Goal: Task Accomplishment & Management: Complete application form

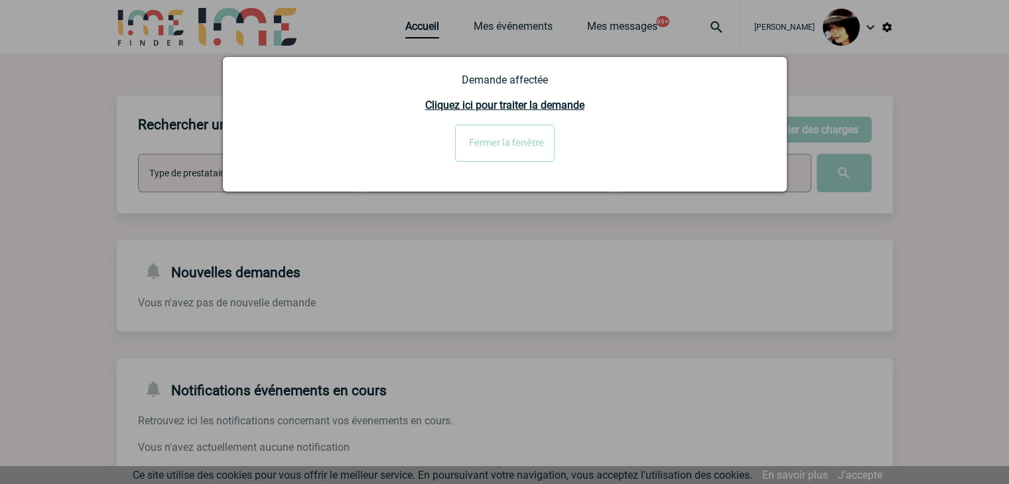
click at [489, 145] on input "Fermer la fenêtre" at bounding box center [504, 143] width 99 height 37
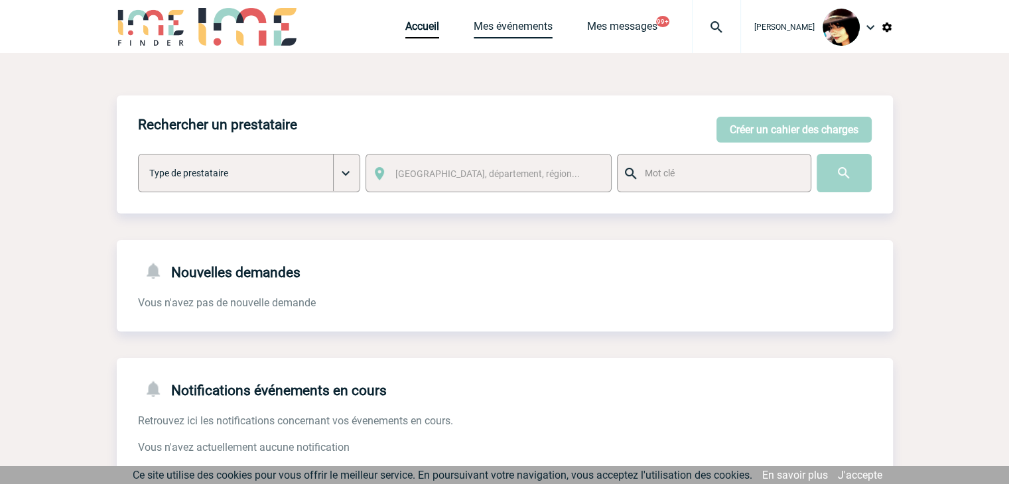
click at [510, 31] on link "Mes événements" at bounding box center [512, 29] width 79 height 19
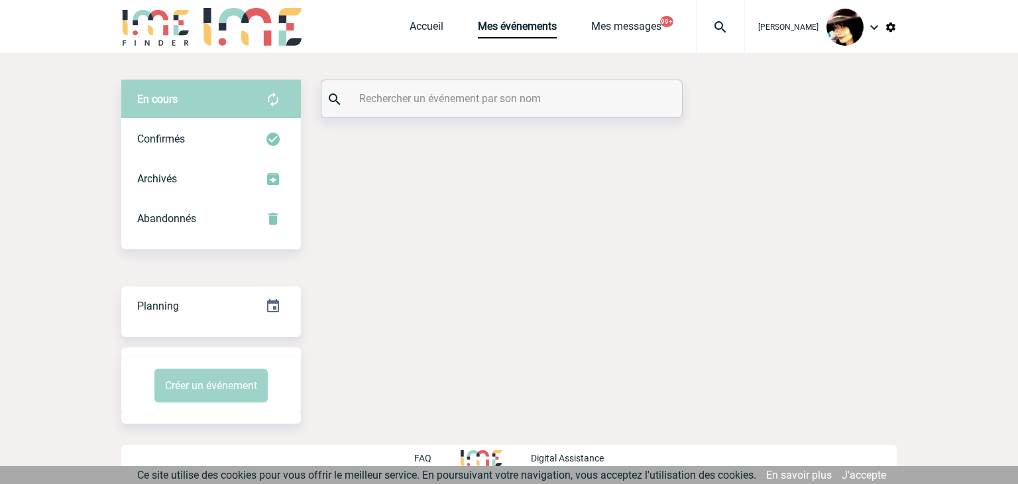
click at [395, 102] on input "text" at bounding box center [503, 98] width 295 height 19
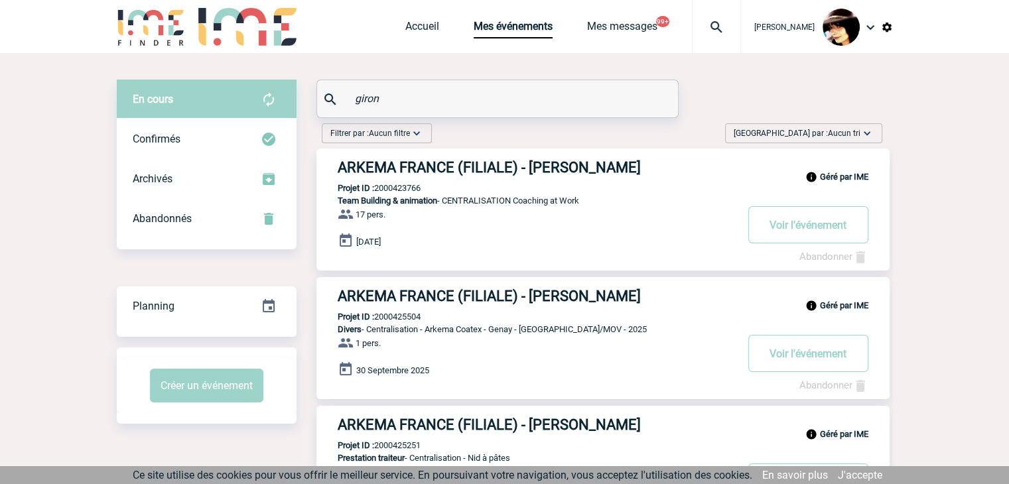
type input "giron"
click at [411, 171] on h3 "ARKEMA FRANCE (FILIALE) - Sandrine GIRON" at bounding box center [537, 167] width 398 height 17
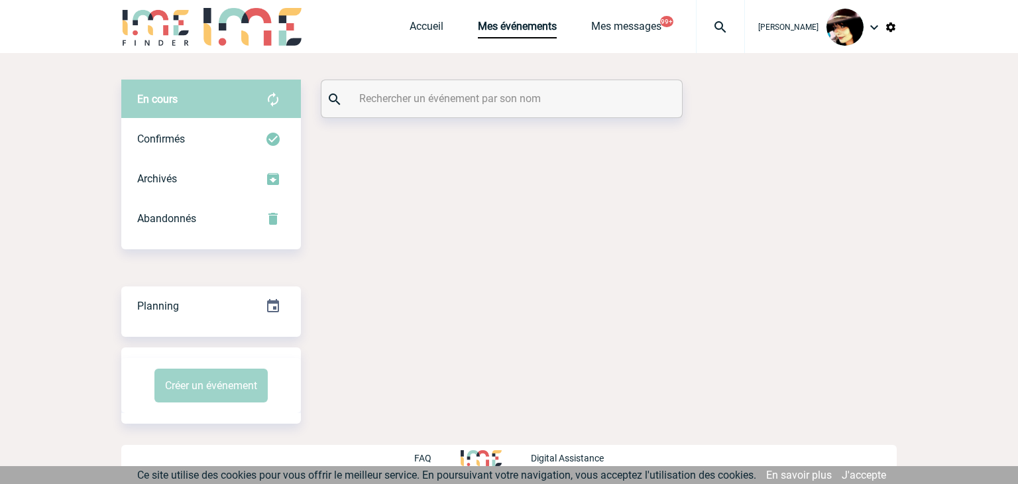
click at [458, 99] on input "text" at bounding box center [503, 98] width 295 height 19
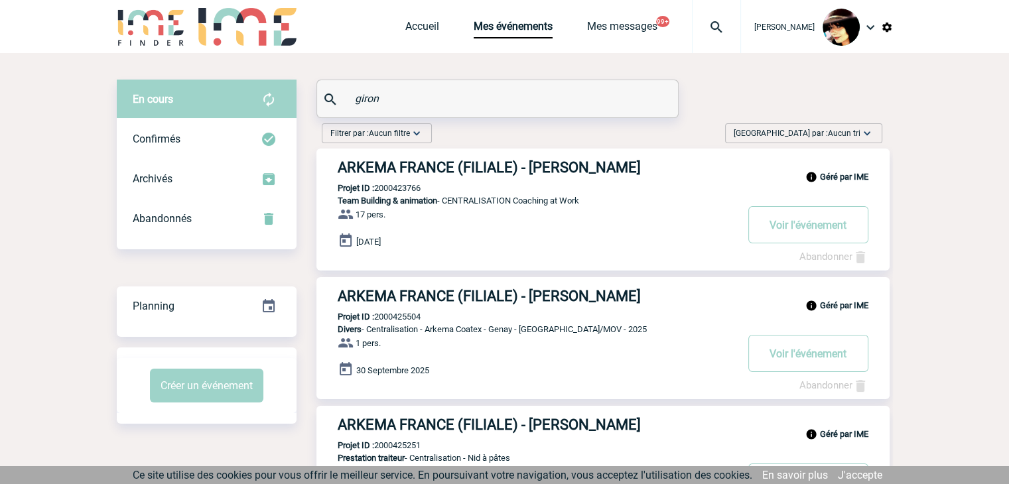
type input "giron"
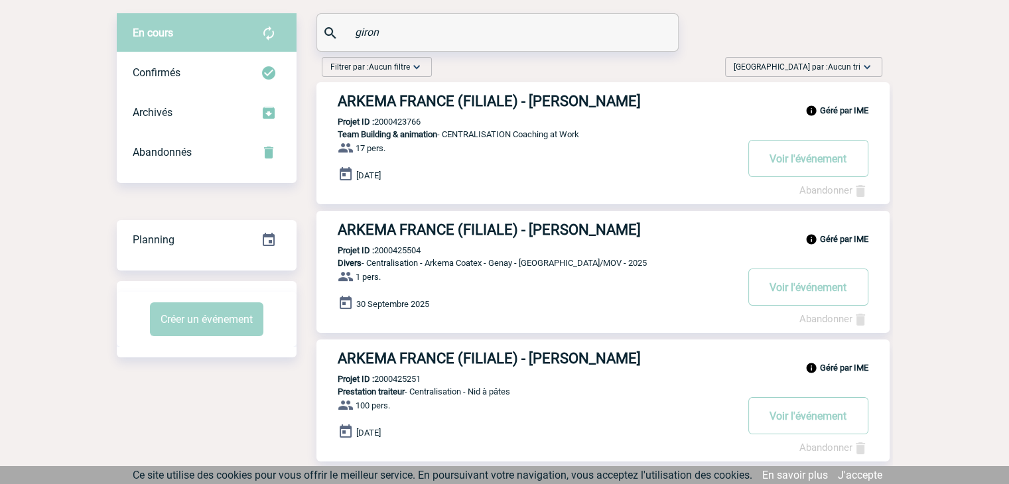
click at [402, 99] on h3 "ARKEMA FRANCE (FILIALE) - Sandrine GIRON" at bounding box center [537, 101] width 398 height 17
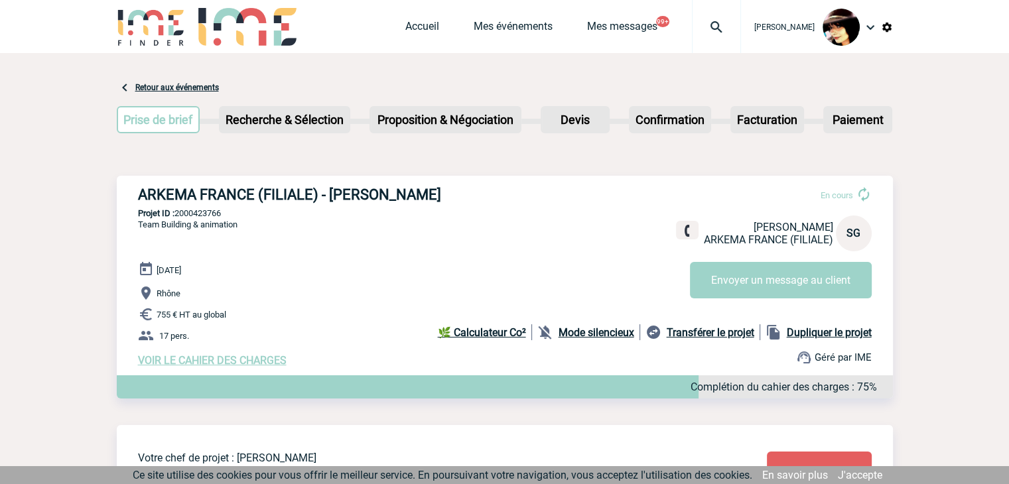
click at [202, 208] on div "ARKEMA FRANCE (FILIALE) - [PERSON_NAME] En cours [PERSON_NAME] ARKEMA FRANCE (F…" at bounding box center [505, 277] width 776 height 202
copy p "2000423766"
click at [204, 214] on p "Projet ID : 2000423766" at bounding box center [505, 213] width 776 height 10
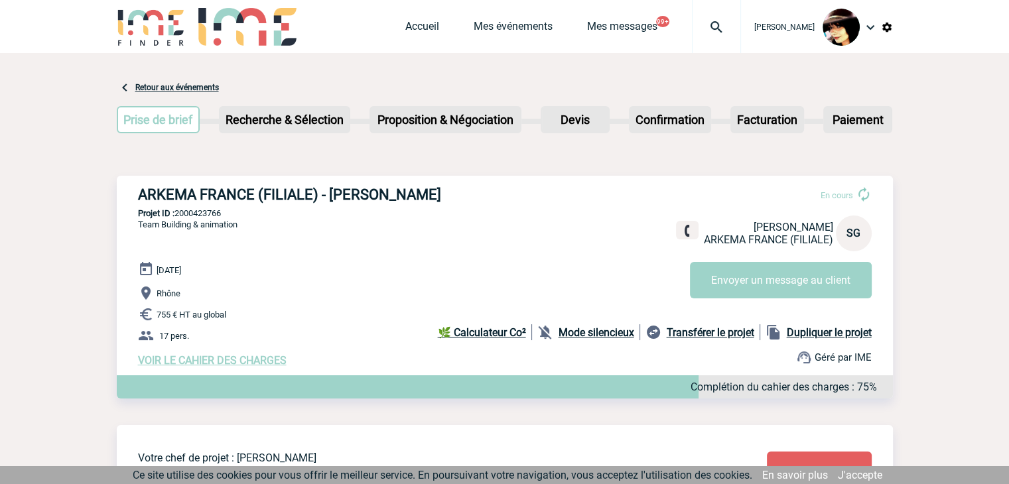
click at [204, 214] on p "Projet ID : 2000423766" at bounding box center [505, 213] width 776 height 10
copy p "2000423766"
click at [405, 29] on link "Accueil" at bounding box center [422, 29] width 34 height 19
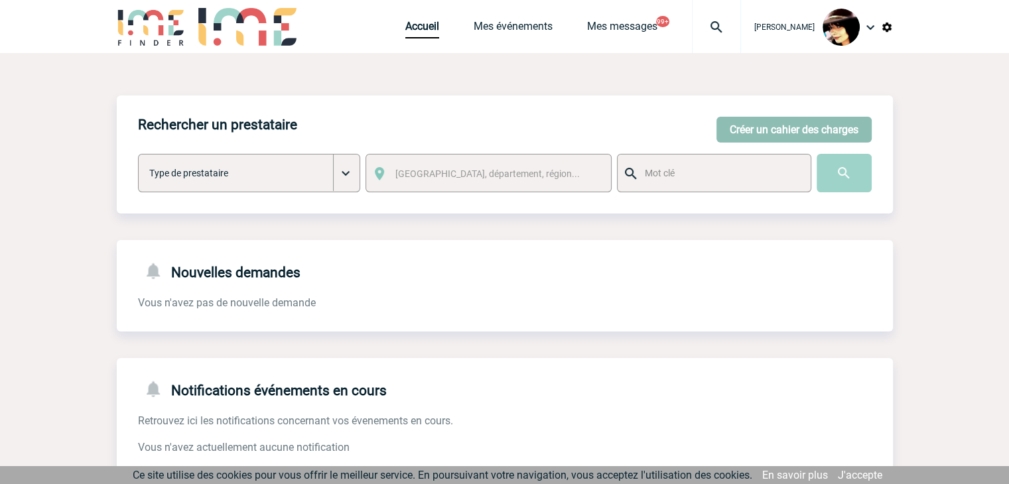
click at [759, 131] on button "Créer un cahier des charges" at bounding box center [793, 130] width 155 height 26
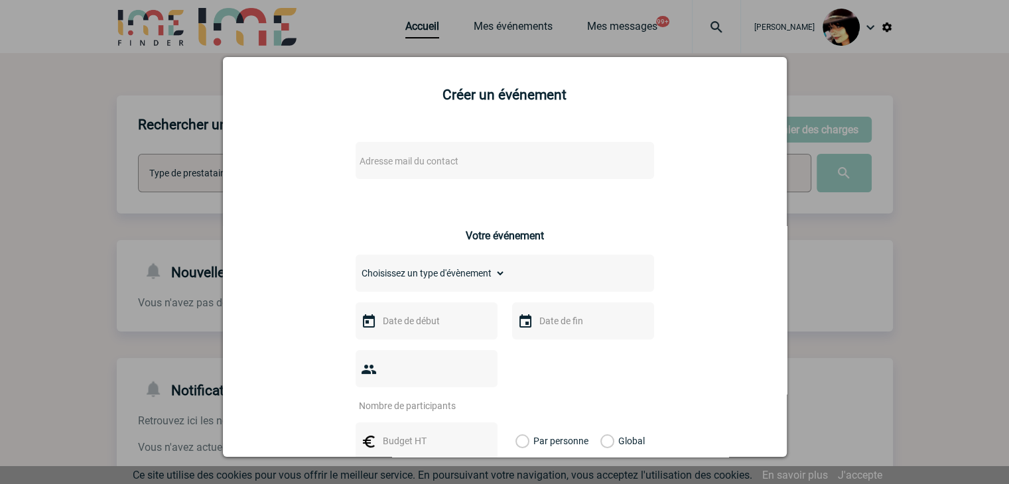
click at [423, 158] on span "Adresse mail du contact" at bounding box center [408, 161] width 99 height 11
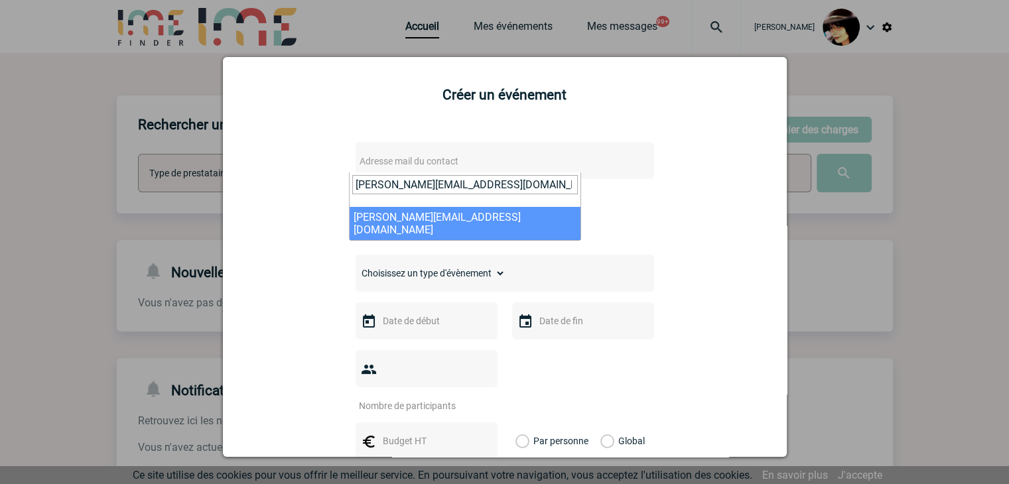
type input "florence.motard@capgemini.com"
select select "115719"
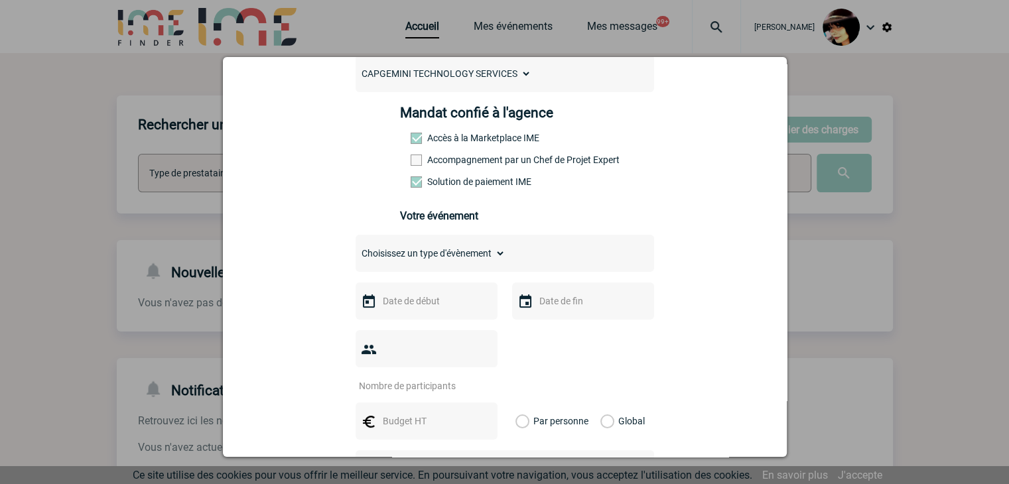
scroll to position [199, 0]
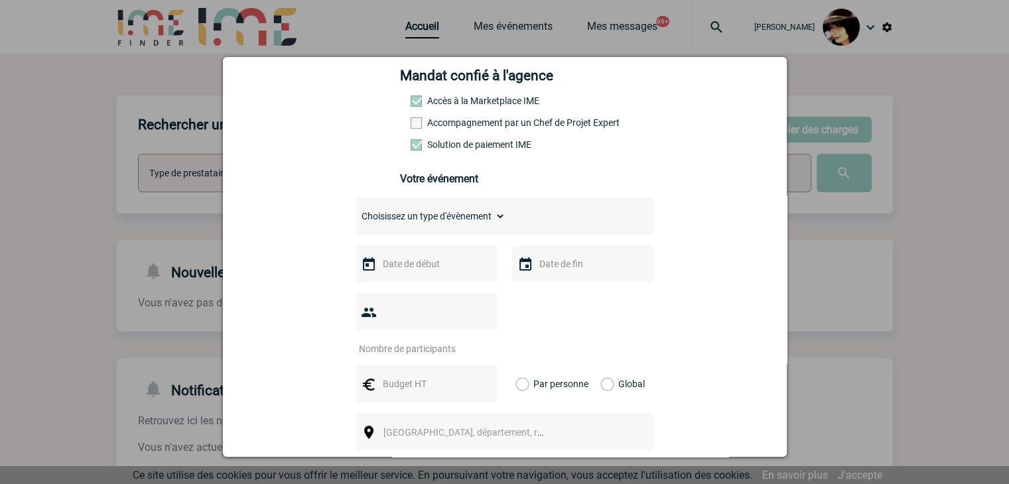
click at [417, 221] on select "Choisissez un type d'évènement Séminaire avec nuitée Séminaire sans nuitée Repa…" at bounding box center [430, 216] width 150 height 19
select select "9"
click at [355, 211] on select "Choisissez un type d'évènement Séminaire avec nuitée Séminaire sans nuitée Repa…" at bounding box center [430, 216] width 150 height 19
click at [410, 265] on input "text" at bounding box center [425, 263] width 92 height 17
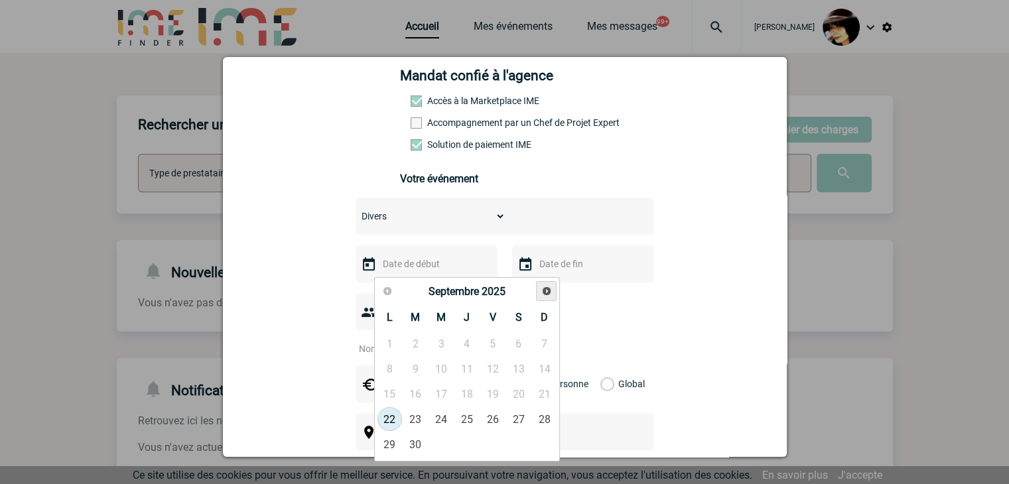
click at [542, 293] on span "Suivant" at bounding box center [546, 291] width 11 height 11
click at [393, 418] on link "17" at bounding box center [389, 419] width 25 height 24
type input "17-11-2025"
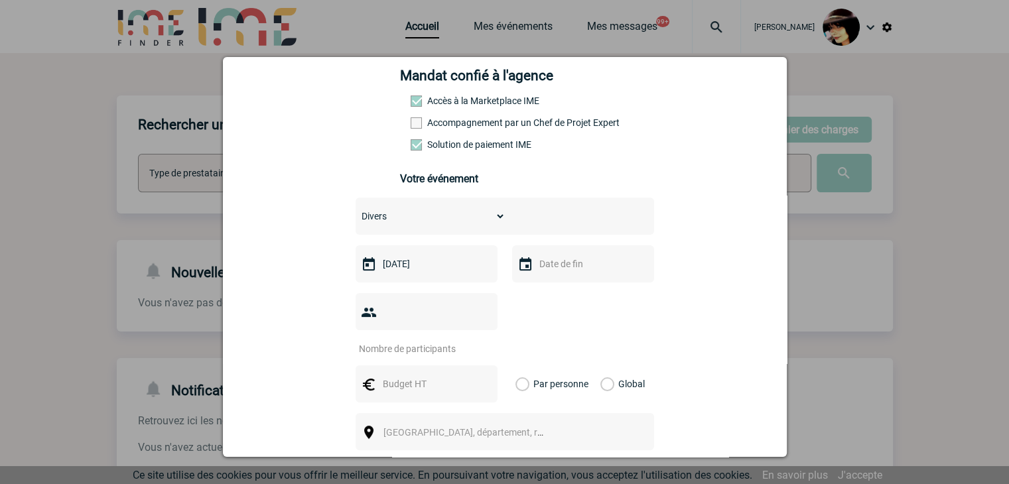
click at [395, 340] on input "number" at bounding box center [417, 348] width 125 height 17
type input "1"
click at [432, 427] on span "[GEOGRAPHIC_DATA], département, région..." at bounding box center [475, 432] width 184 height 11
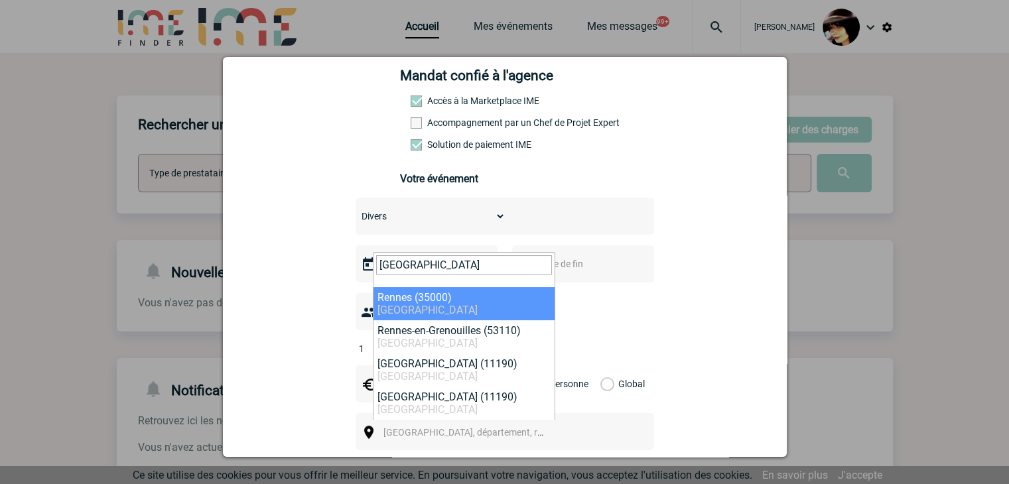
type input "rennes"
select select "2210"
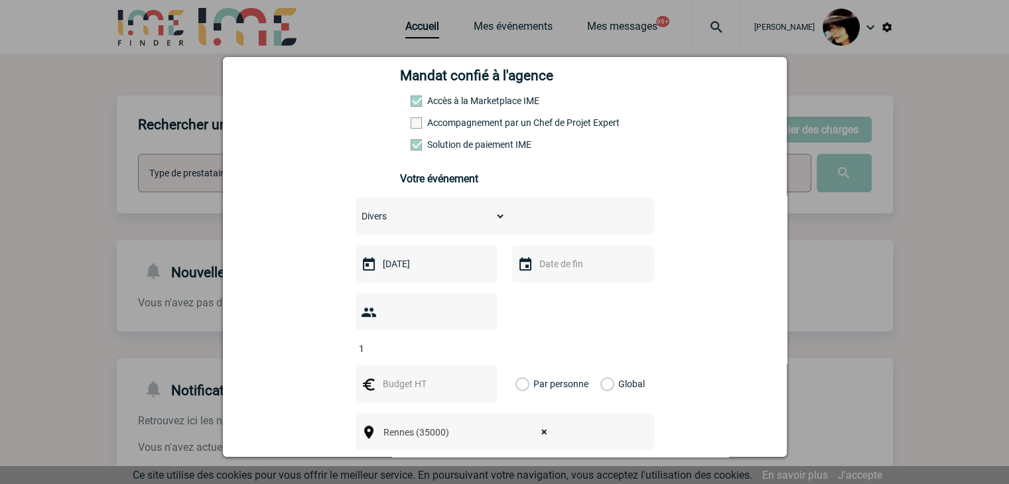
click at [401, 375] on input "text" at bounding box center [425, 383] width 92 height 17
type input "5181"
click at [600, 365] on label "Global" at bounding box center [604, 383] width 9 height 37
click at [0, 0] on input "Global" at bounding box center [0, 0] width 0 height 0
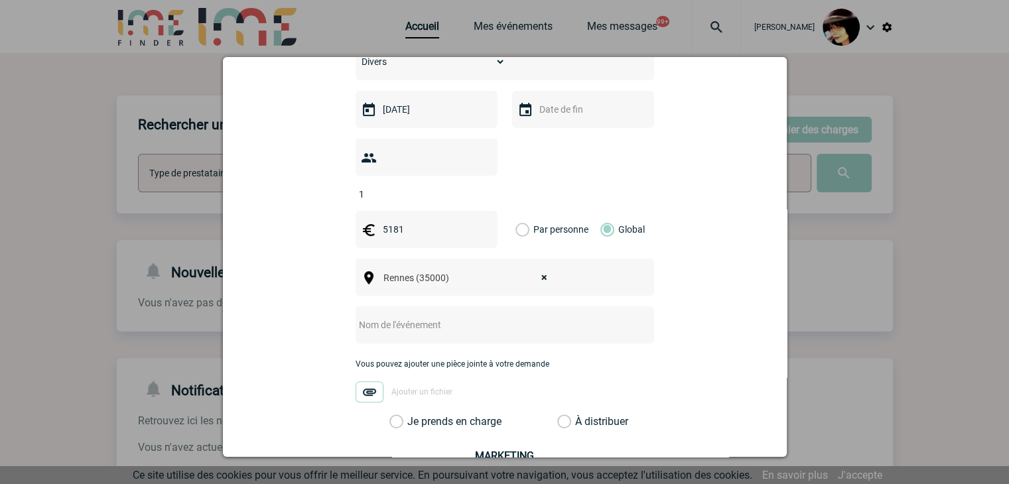
scroll to position [464, 0]
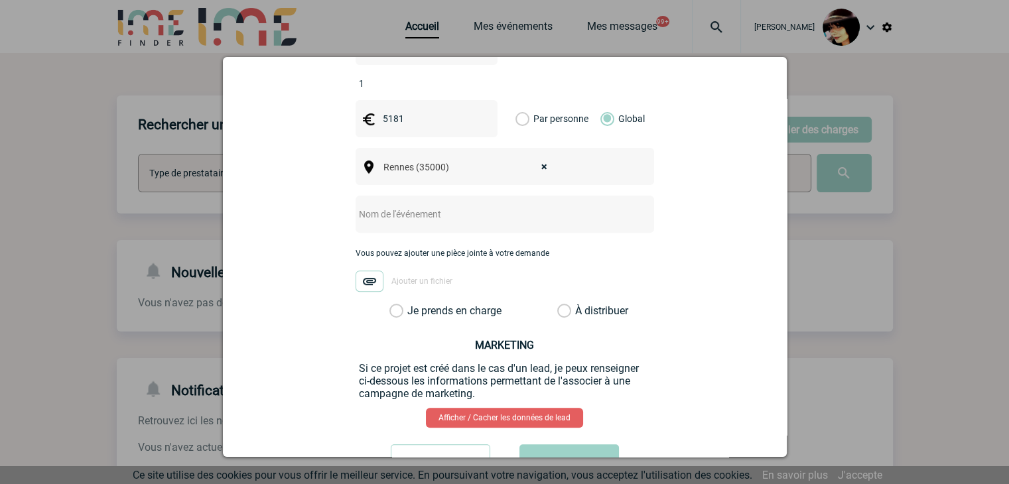
click at [398, 205] on div at bounding box center [504, 214] width 298 height 37
click at [398, 206] on input "text" at bounding box center [486, 214] width 263 height 17
click at [466, 206] on input "CENTRALISATION -" at bounding box center [486, 214] width 263 height 17
paste input "Equipement Stand sur Forum ECW 2025"
type input "CENTRALISATION - Equipement Stand sur Forum ECW 2025"
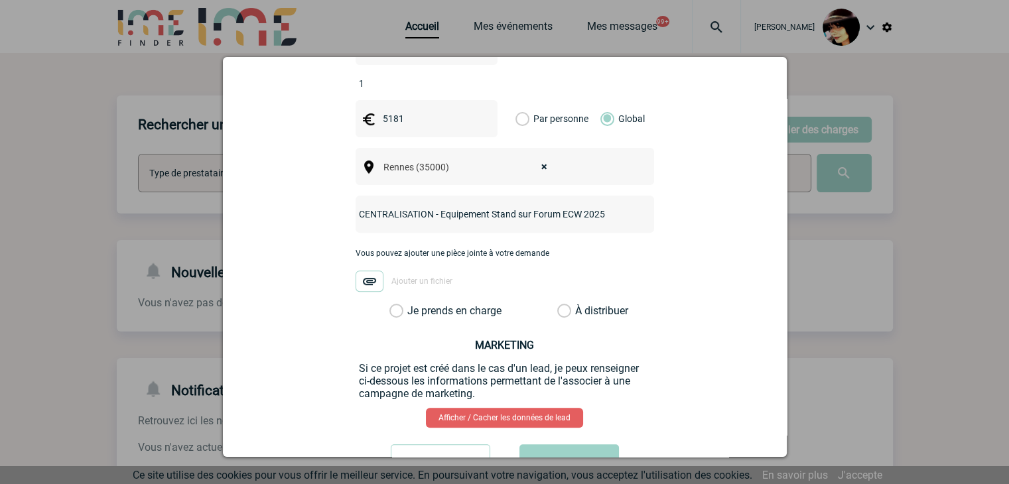
click at [557, 304] on label "À distribuer" at bounding box center [564, 310] width 14 height 13
click at [0, 0] on input "À distribuer" at bounding box center [0, 0] width 0 height 0
click at [571, 444] on button "Valider" at bounding box center [568, 462] width 99 height 37
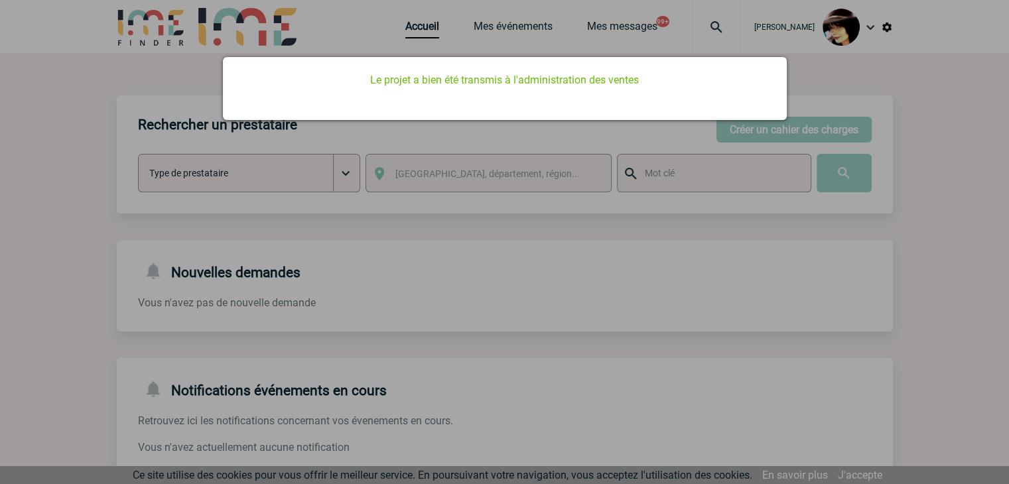
scroll to position [0, 0]
click at [408, 29] on div at bounding box center [504, 242] width 1009 height 484
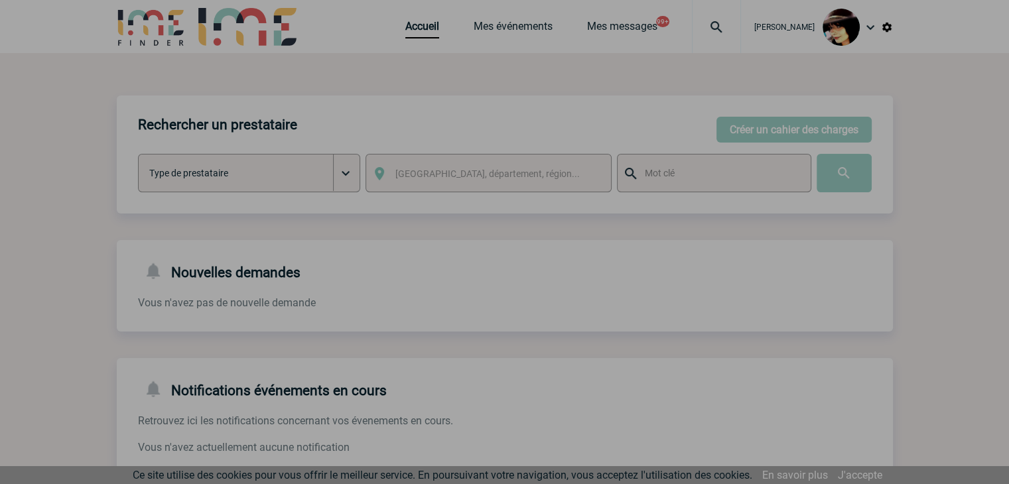
click at [408, 29] on div at bounding box center [504, 242] width 1009 height 484
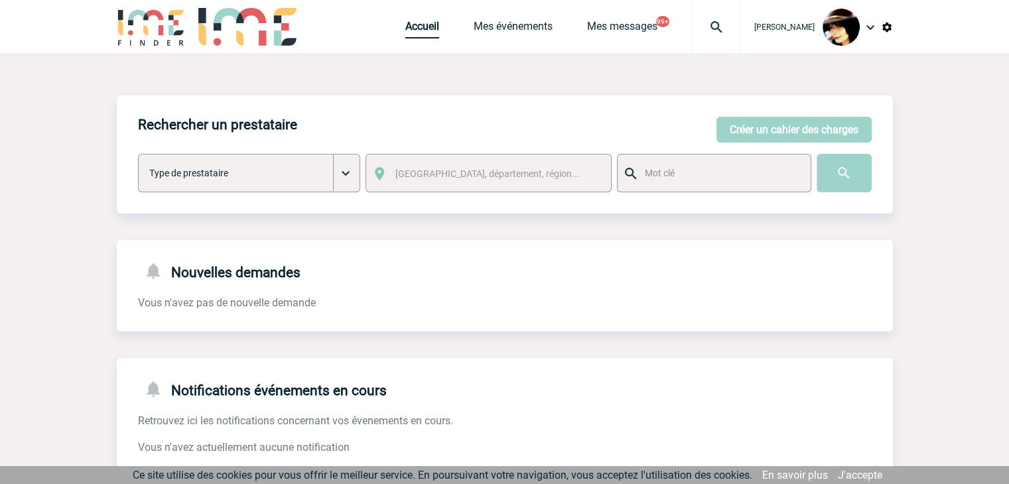
click at [408, 30] on link "Accueil" at bounding box center [422, 29] width 34 height 19
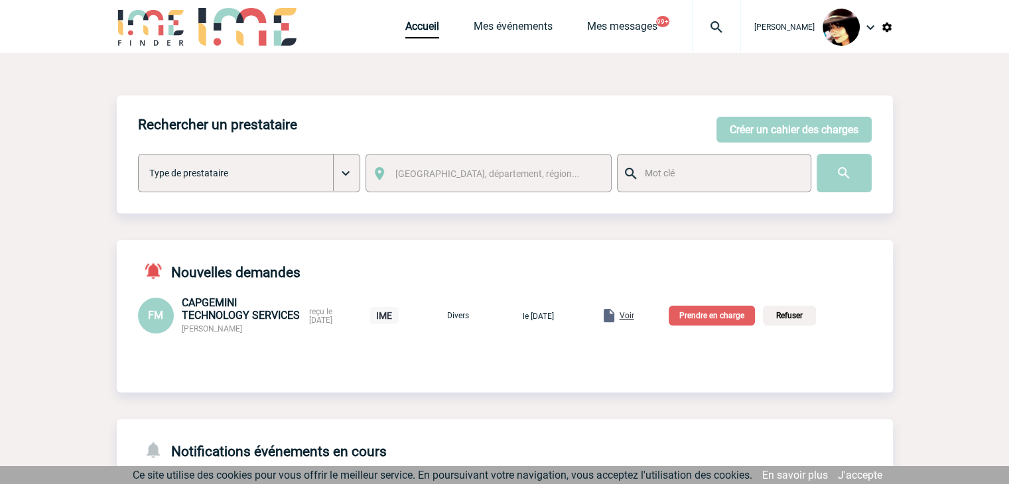
click at [634, 314] on span "Voir" at bounding box center [626, 315] width 15 height 9
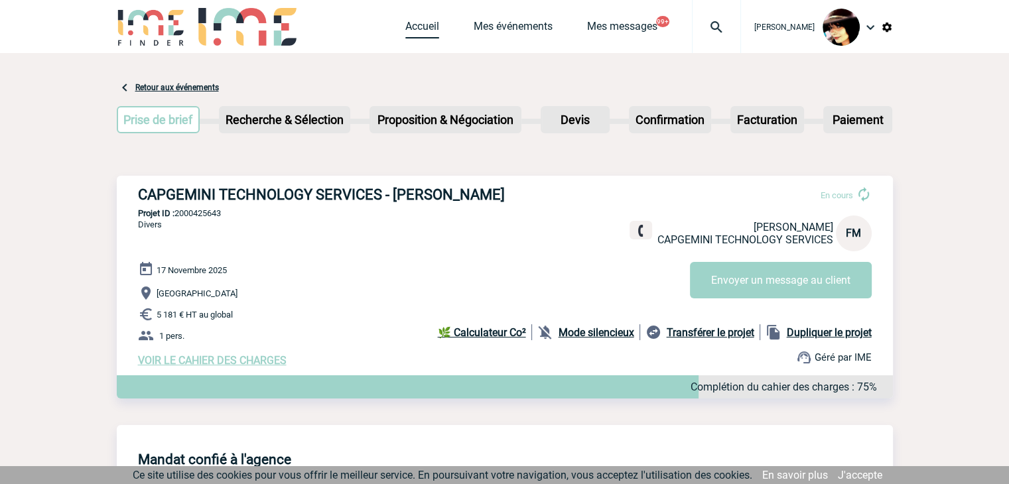
click at [418, 30] on link "Accueil" at bounding box center [422, 29] width 34 height 19
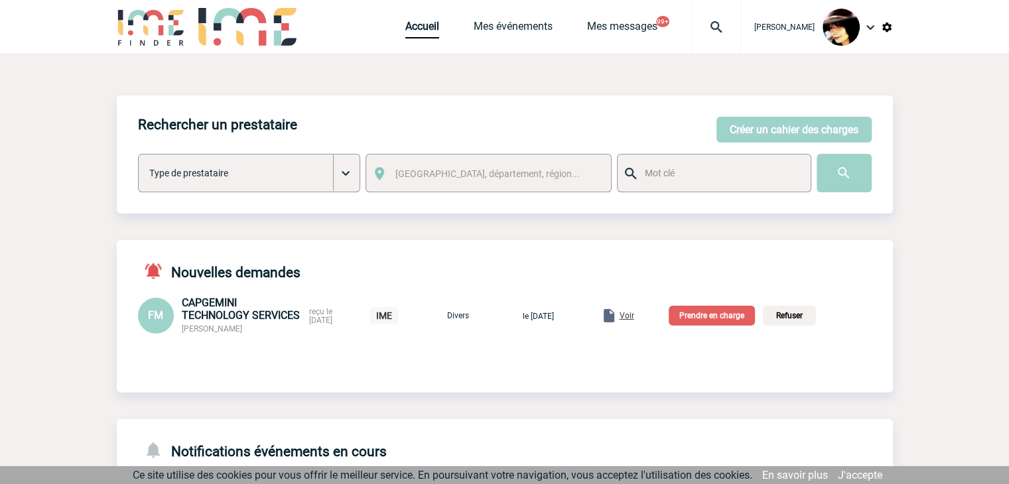
click at [719, 316] on p "Prendre en charge" at bounding box center [711, 316] width 86 height 20
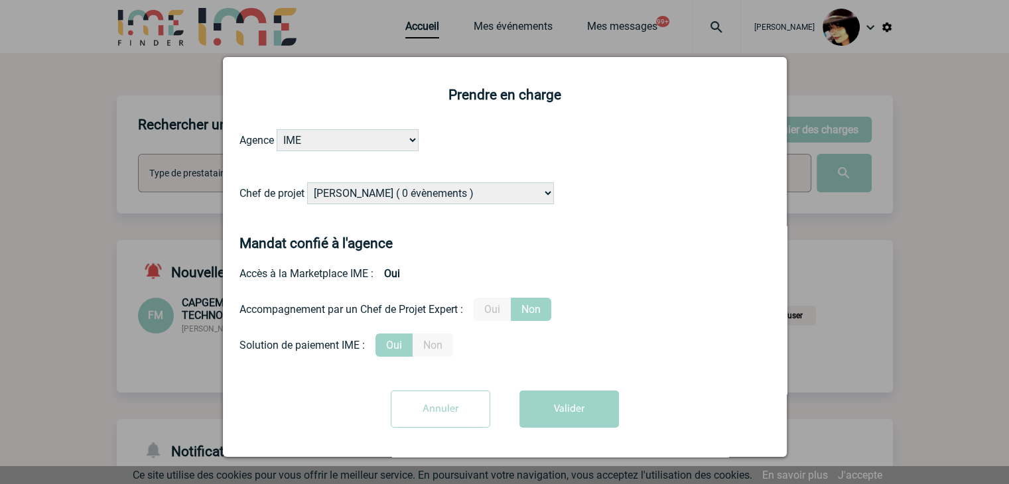
click at [438, 197] on select "[PERSON_NAME] ( 0 évènements ) [PERSON_NAME] ( 181 évènements ) [PERSON_NAME] (…" at bounding box center [430, 193] width 247 height 22
select select "132114"
click at [438, 197] on select "[PERSON_NAME] ( 0 évènements ) [PERSON_NAME] ( 181 évènements ) [PERSON_NAME] (…" at bounding box center [430, 193] width 247 height 22
click at [552, 404] on button "Valider" at bounding box center [568, 409] width 99 height 37
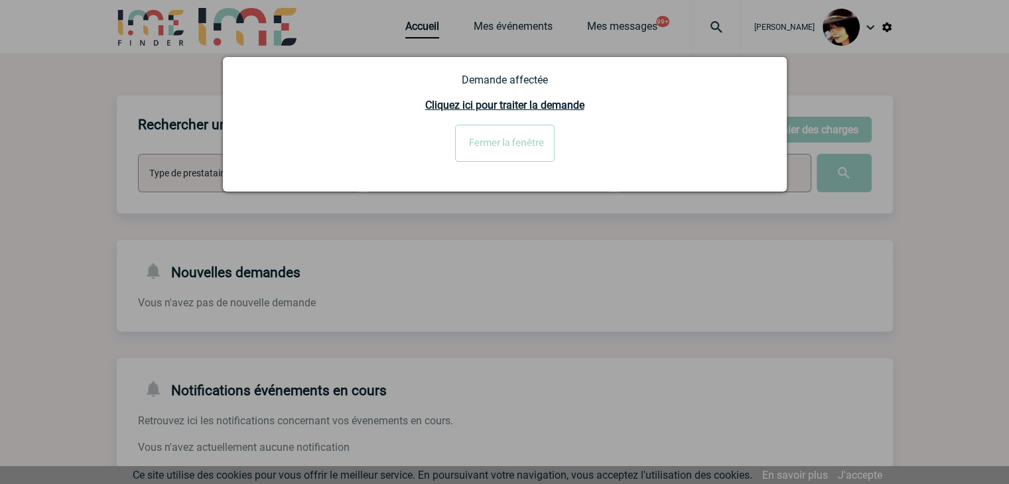
drag, startPoint x: 476, startPoint y: 139, endPoint x: 467, endPoint y: 145, distance: 10.5
click at [476, 139] on input "Fermer la fenêtre" at bounding box center [504, 143] width 99 height 37
